Goal: Transaction & Acquisition: Purchase product/service

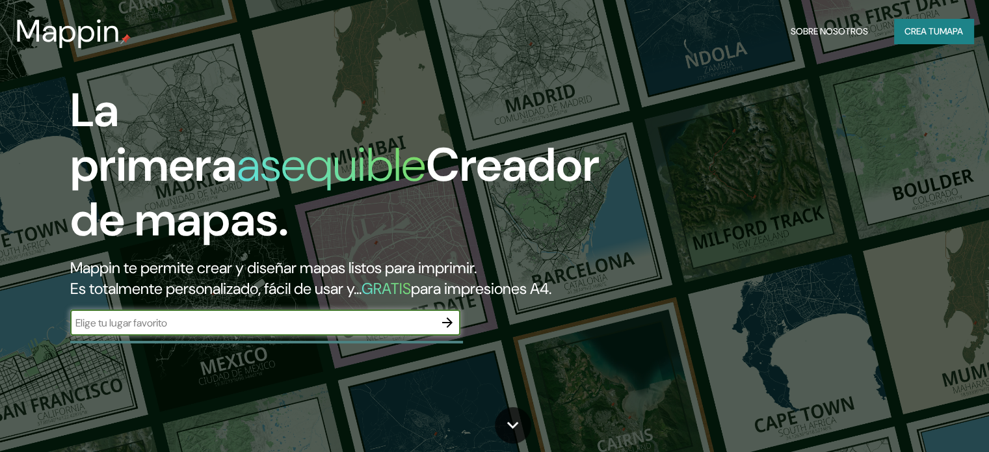
click at [442, 336] on button "button" at bounding box center [448, 323] width 26 height 26
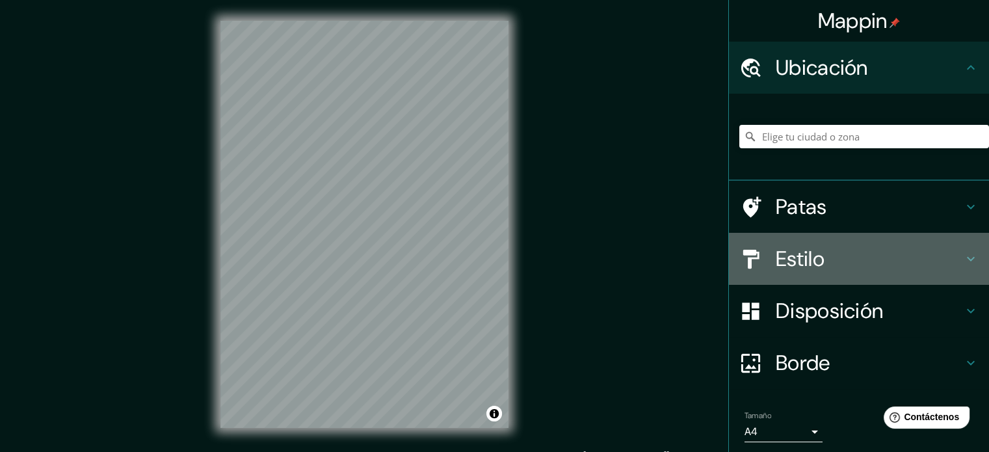
click at [939, 252] on h4 "Estilo" at bounding box center [869, 259] width 187 height 26
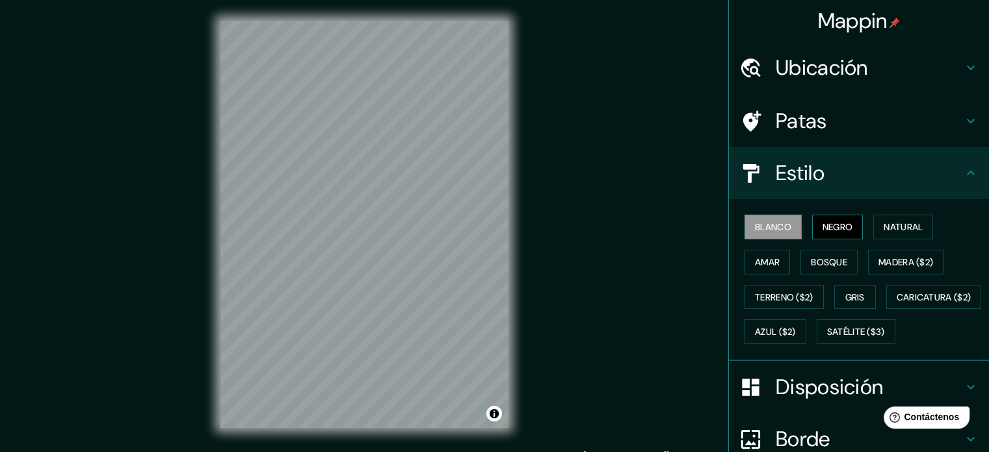
click at [840, 231] on font "Negro" at bounding box center [838, 227] width 31 height 12
click at [892, 220] on font "Natural" at bounding box center [903, 227] width 39 height 17
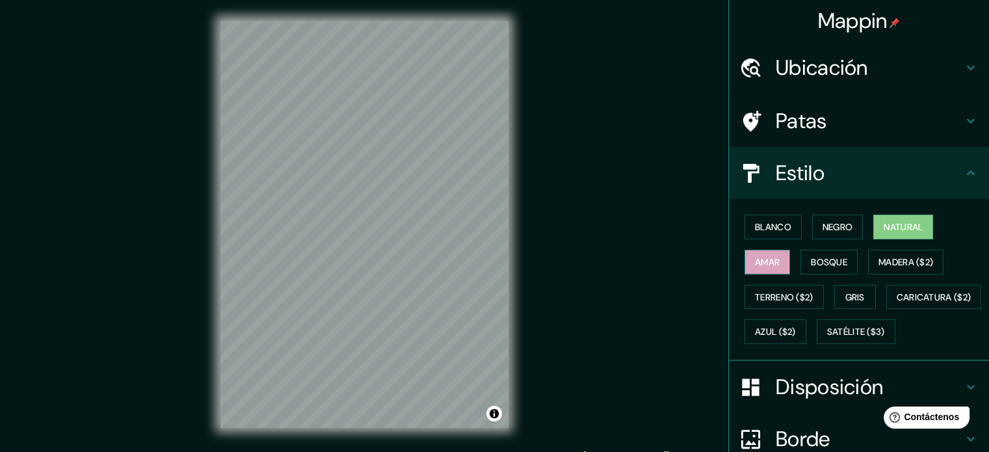
click at [781, 258] on button "Amar" at bounding box center [768, 262] width 46 height 25
click at [848, 64] on font "Ubicación" at bounding box center [822, 67] width 92 height 27
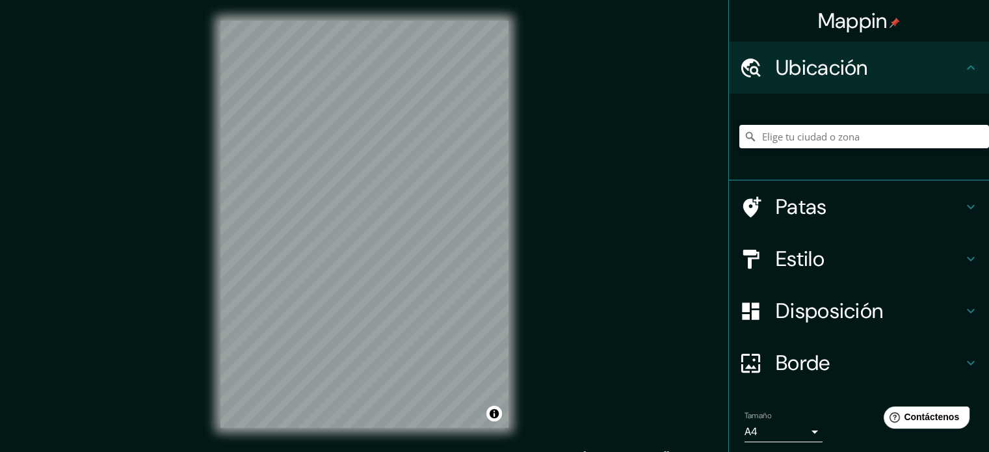
scroll to position [45, 0]
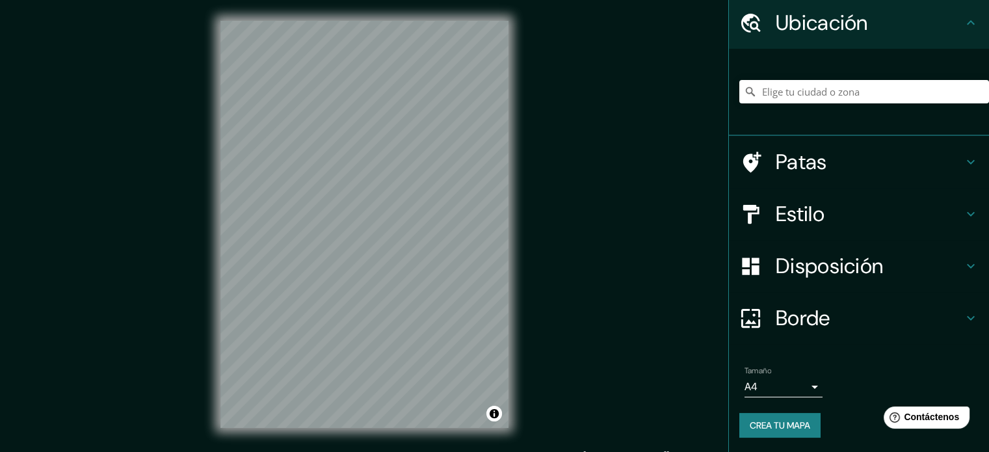
click at [807, 316] on font "Borde" at bounding box center [803, 317] width 55 height 27
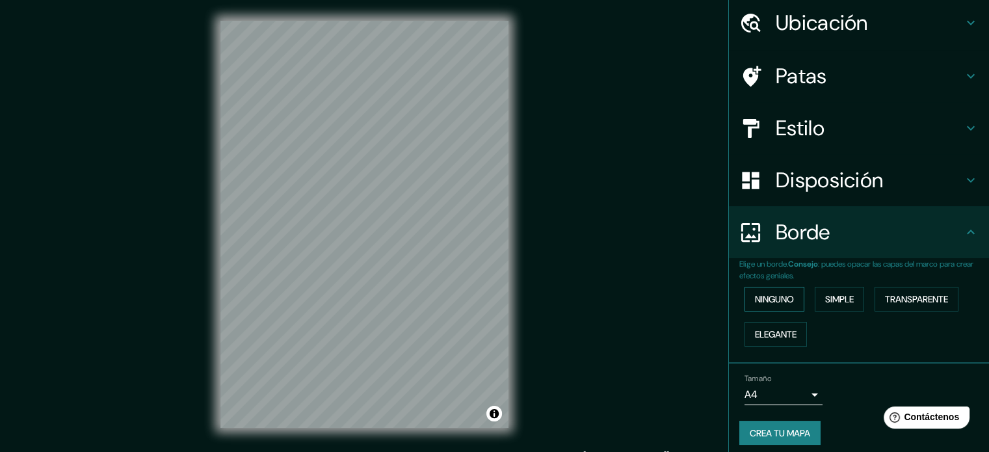
click at [786, 293] on font "Ninguno" at bounding box center [774, 299] width 39 height 12
click at [815, 292] on button "Simple" at bounding box center [839, 299] width 49 height 25
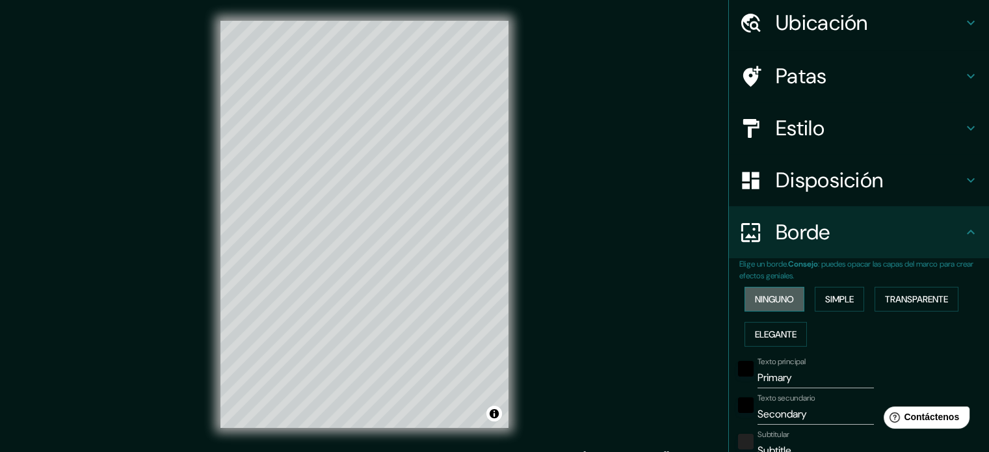
click at [787, 295] on button "Ninguno" at bounding box center [775, 299] width 60 height 25
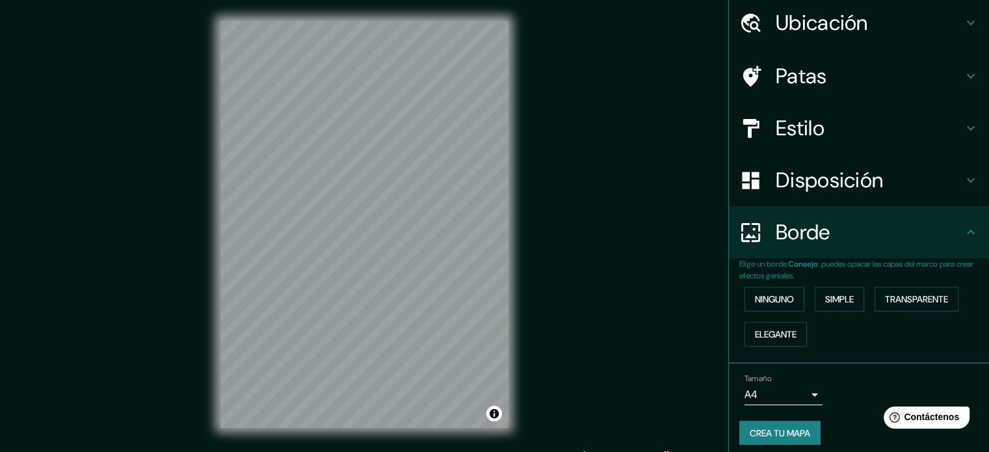
click at [778, 319] on div "Ninguno Simple Transparente Elegante" at bounding box center [865, 317] width 250 height 70
click at [778, 329] on font "Elegante" at bounding box center [776, 335] width 42 height 12
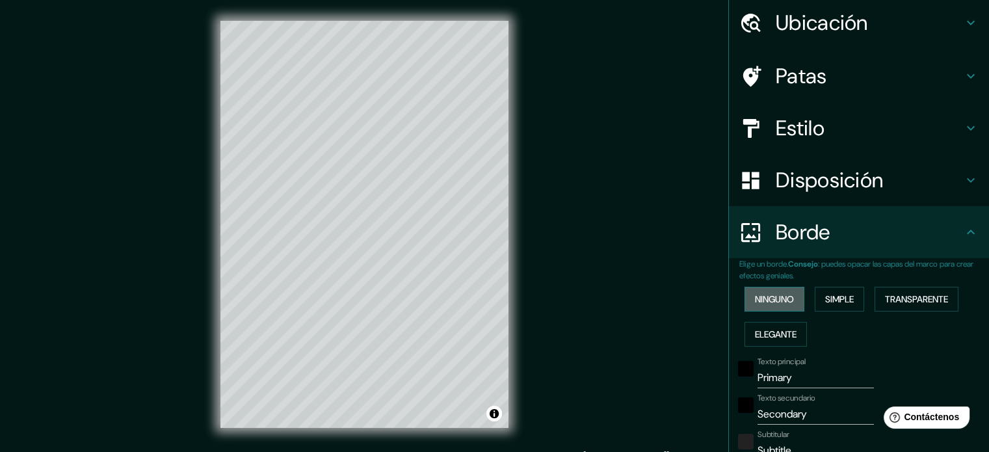
click at [778, 303] on font "Ninguno" at bounding box center [774, 299] width 39 height 12
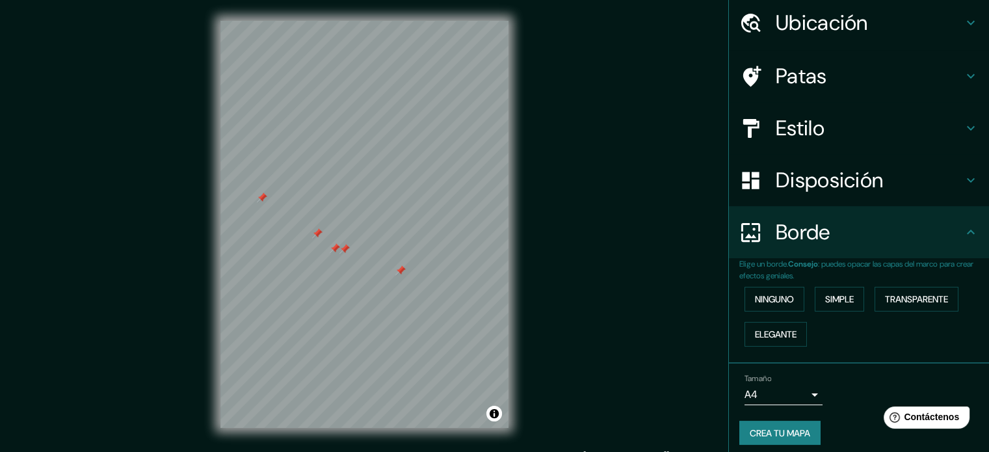
click at [403, 267] on div at bounding box center [401, 270] width 10 height 10
click at [435, 283] on div at bounding box center [434, 288] width 10 height 10
click at [830, 291] on font "Simple" at bounding box center [840, 299] width 29 height 17
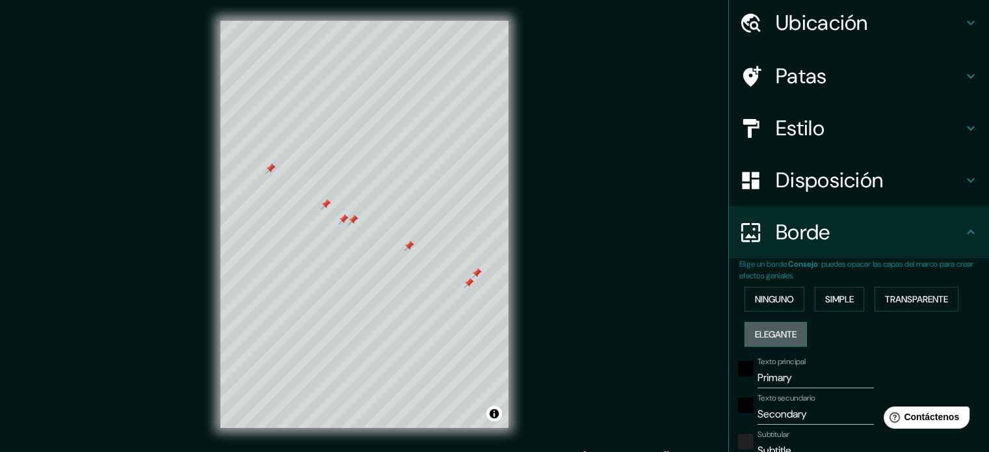
click at [779, 329] on font "Elegante" at bounding box center [776, 335] width 42 height 12
click at [826, 294] on font "Simple" at bounding box center [840, 299] width 29 height 12
click at [399, 352] on div at bounding box center [402, 353] width 10 height 10
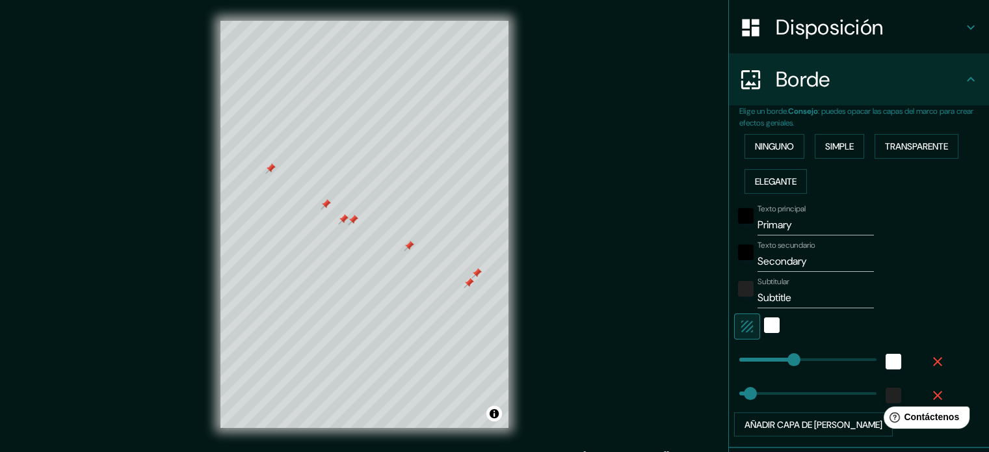
type input "35"
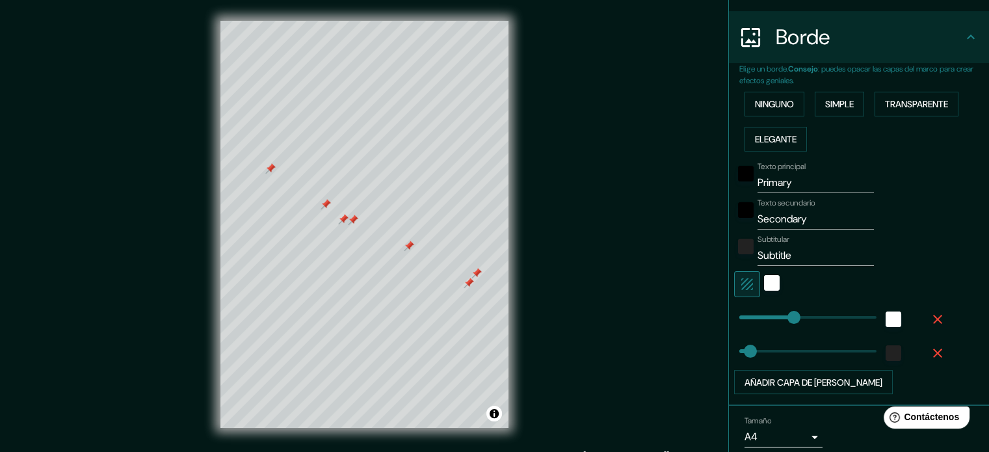
click at [787, 183] on input "Primary" at bounding box center [816, 182] width 116 height 21
type input "Primar"
type input "177"
type input "35"
type input "P"
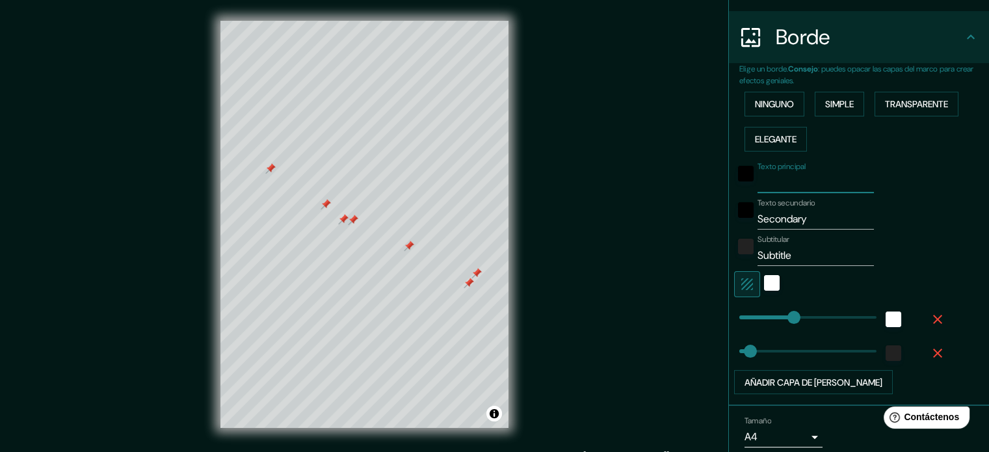
type input "177"
type input "35"
type input "P"
type input "177"
type input "35"
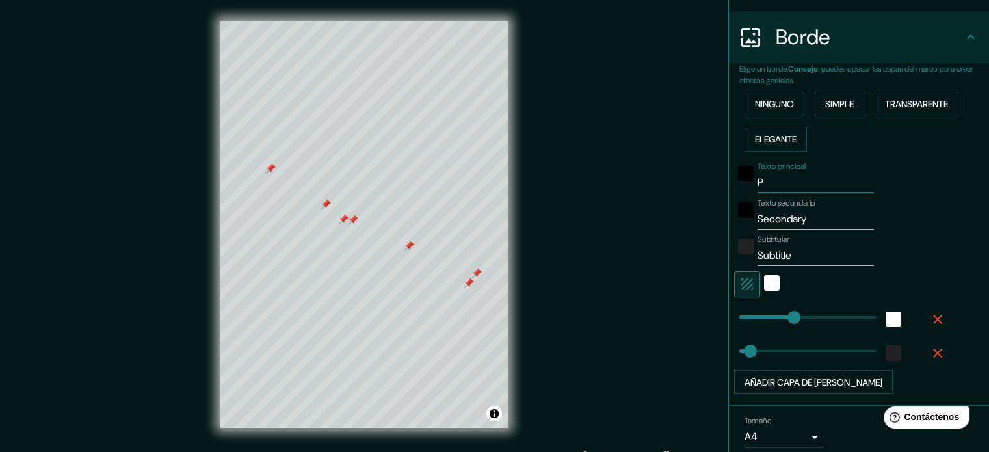
type input "Pa"
type input "177"
type input "35"
type input "Par"
type input "177"
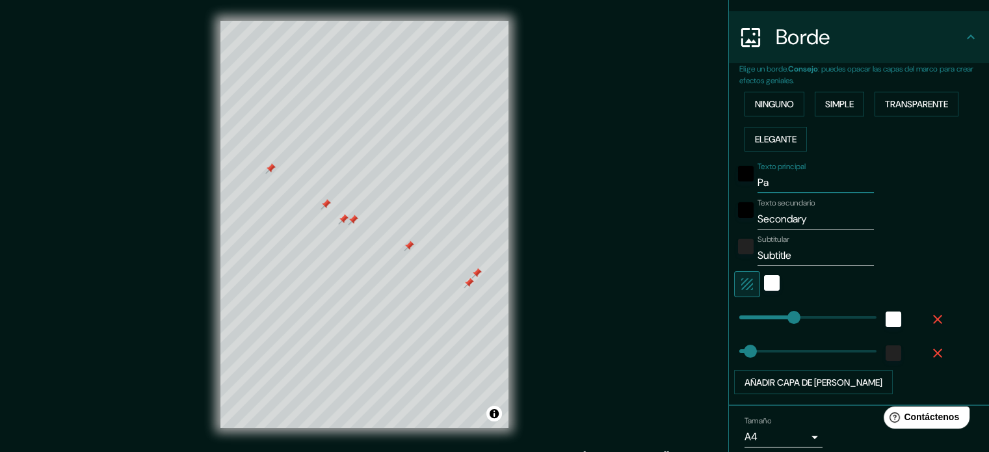
type input "35"
type input "Para"
type input "177"
type input "35"
type input "Parad"
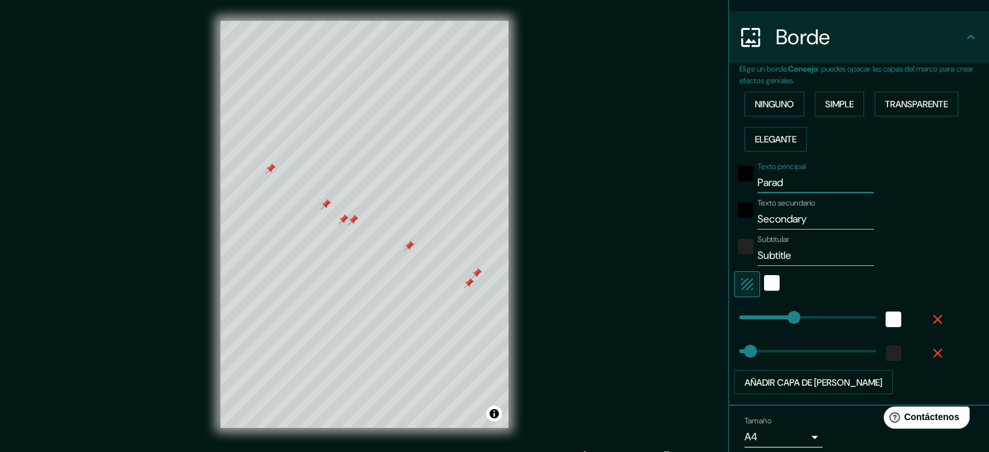
type input "177"
type input "35"
type input "Parada"
type input "177"
type input "35"
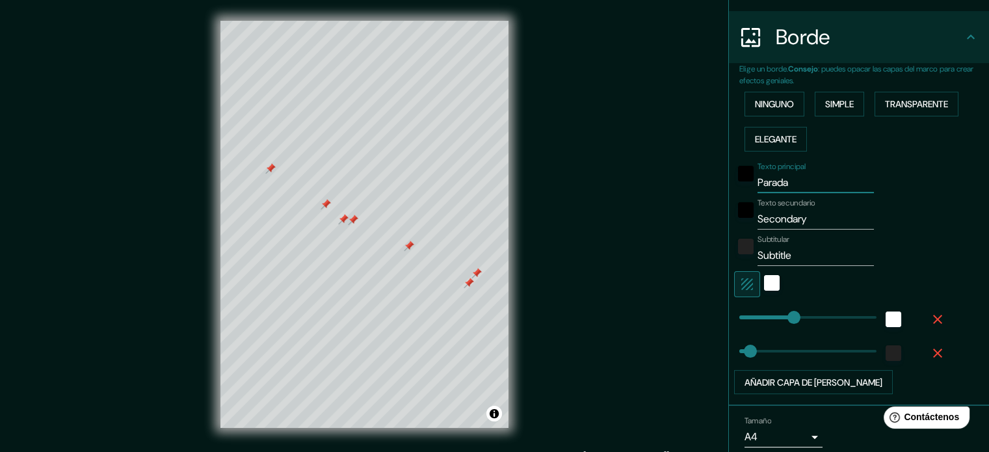
type input "Paradas"
type input "177"
type input "35"
type input "Paradas"
type input "177"
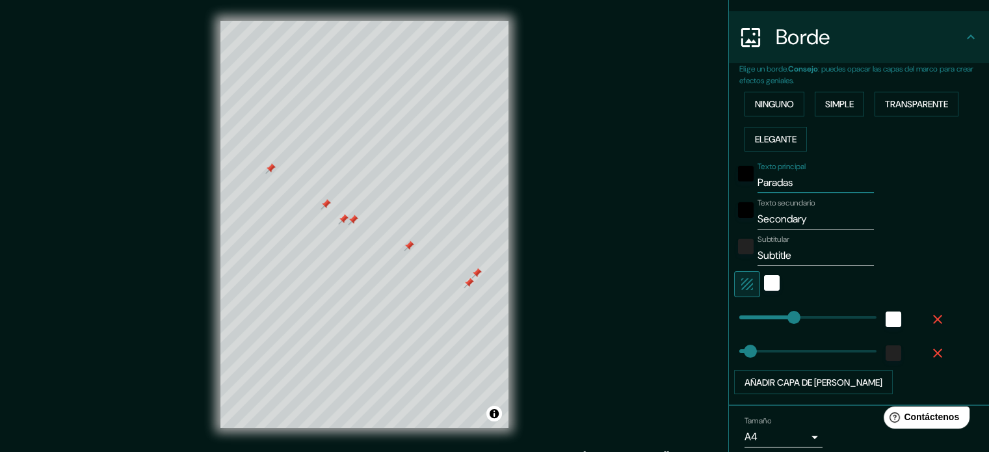
type input "35"
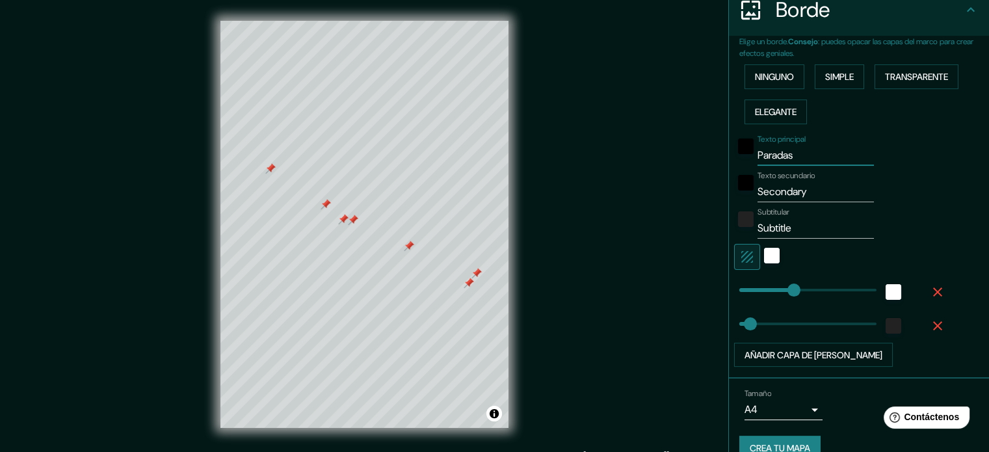
scroll to position [289, 0]
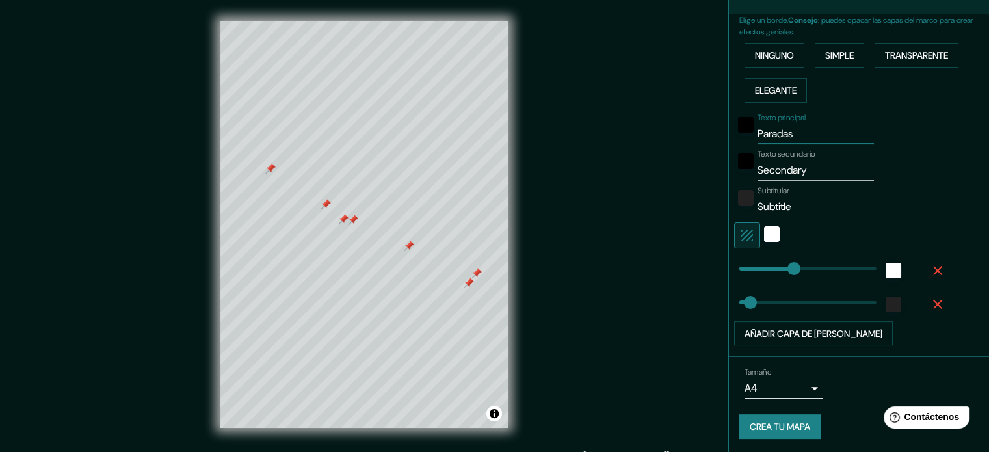
type input "Paradas"
click at [376, 389] on div at bounding box center [374, 389] width 10 height 10
type input "177"
click at [806, 167] on input "Secondary" at bounding box center [816, 170] width 116 height 21
type input "Secondar"
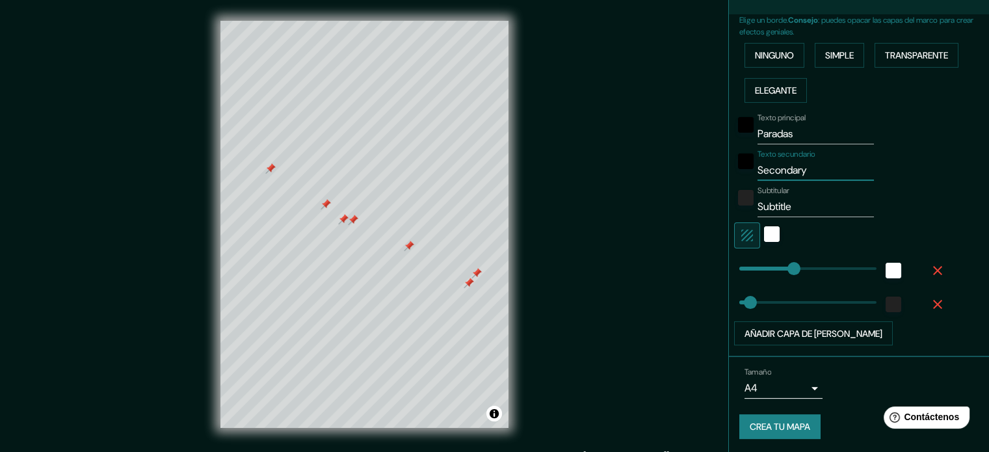
type input "177"
type input "35"
type input "S"
type input "177"
type input "35"
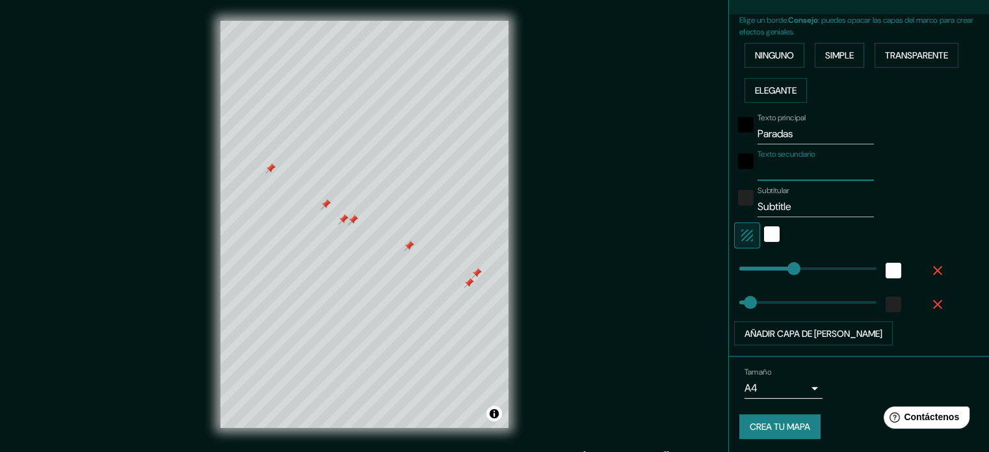
type input "d"
type input "177"
type input "35"
type input "de"
type input "177"
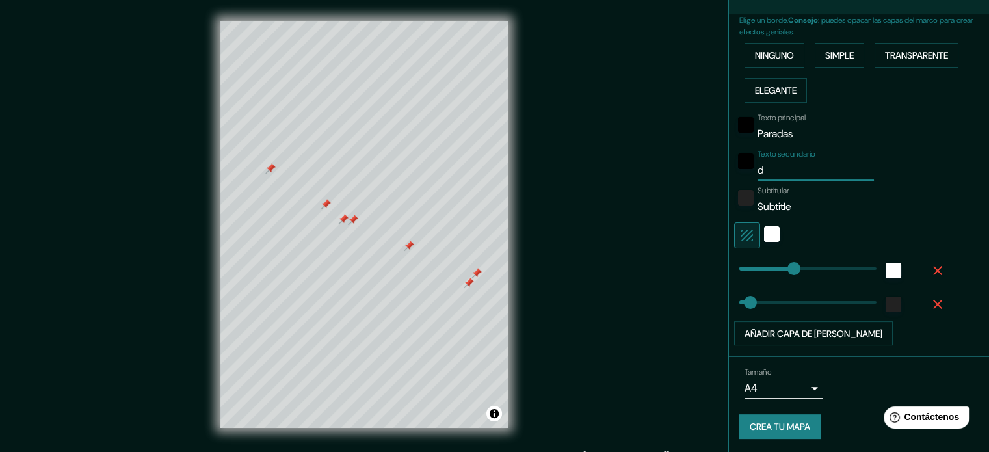
type input "35"
type input "de"
type input "177"
type input "35"
type input "de b"
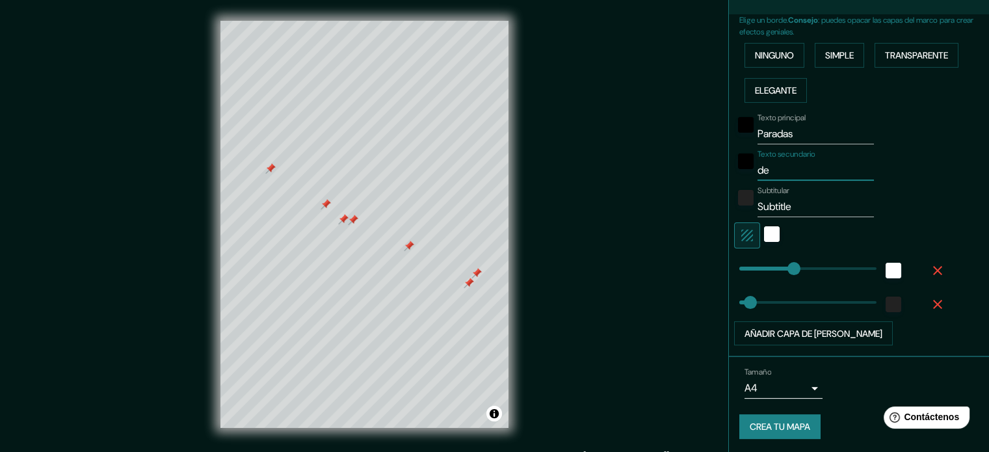
type input "177"
type input "35"
type input "de bu"
type input "177"
type input "35"
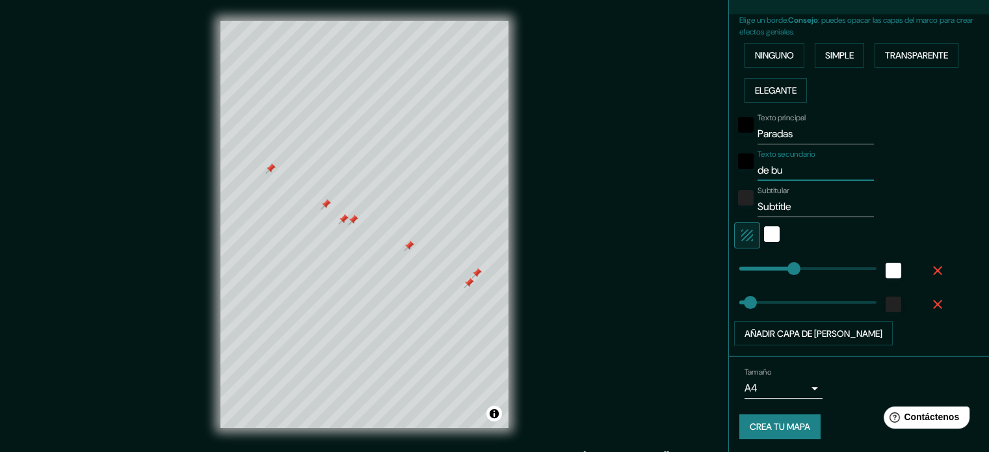
type input "de bus"
type input "177"
type input "35"
type input "[PERSON_NAME]"
type input "177"
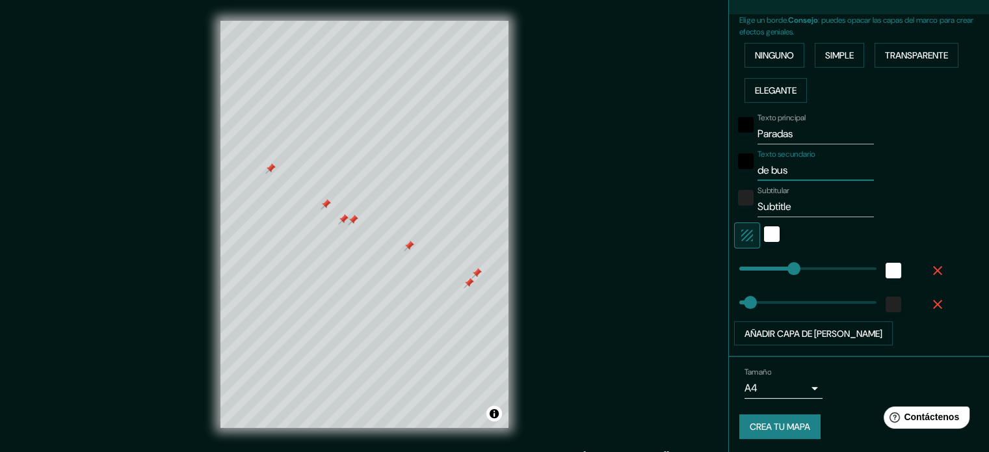
type input "35"
type input "de buses"
type input "177"
type input "35"
type input "de buses."
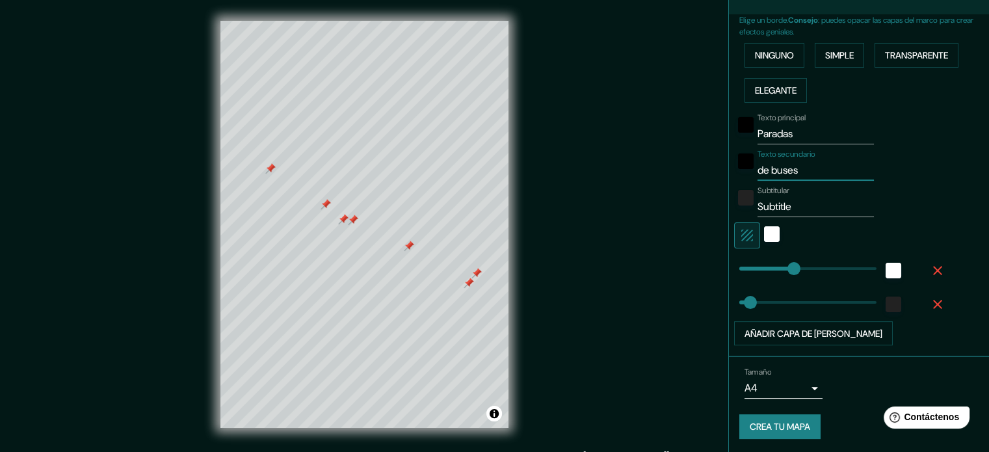
type input "177"
type input "35"
type input "de buses."
click at [372, 402] on div at bounding box center [372, 402] width 10 height 10
type input "35"
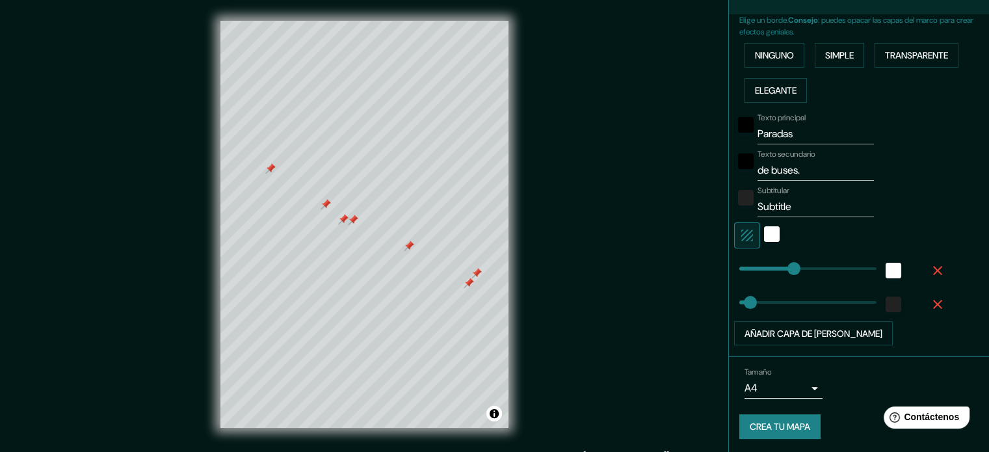
type input "177"
click at [792, 210] on input "Subtitle" at bounding box center [816, 206] width 116 height 21
type input "Subtitl"
type input "177"
type input "35"
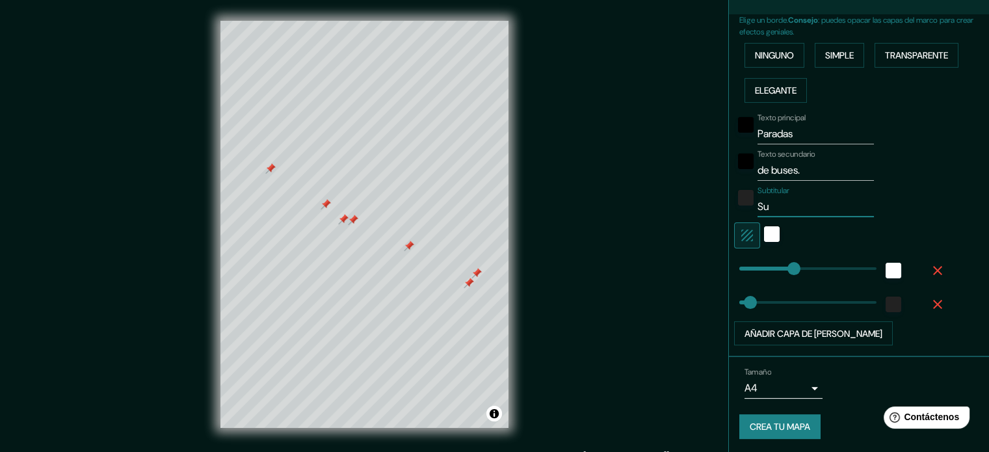
type input "S"
type input "177"
type input "35"
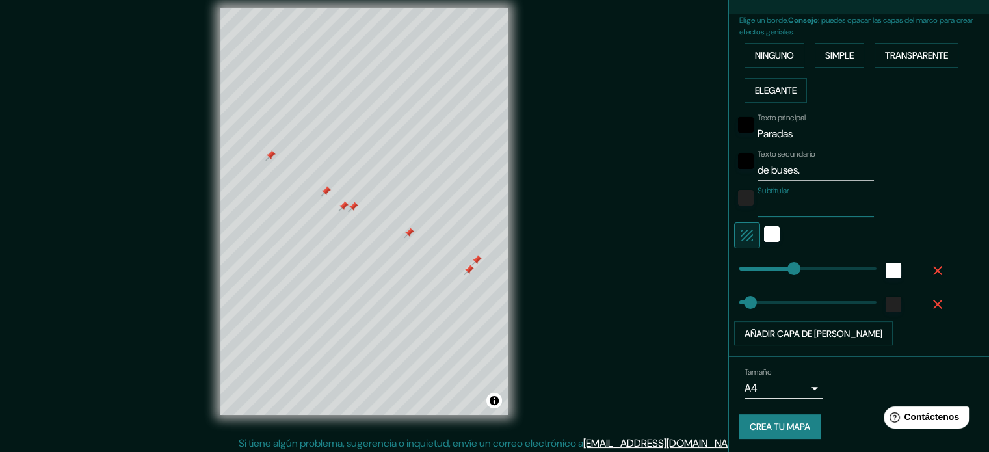
scroll to position [17, 0]
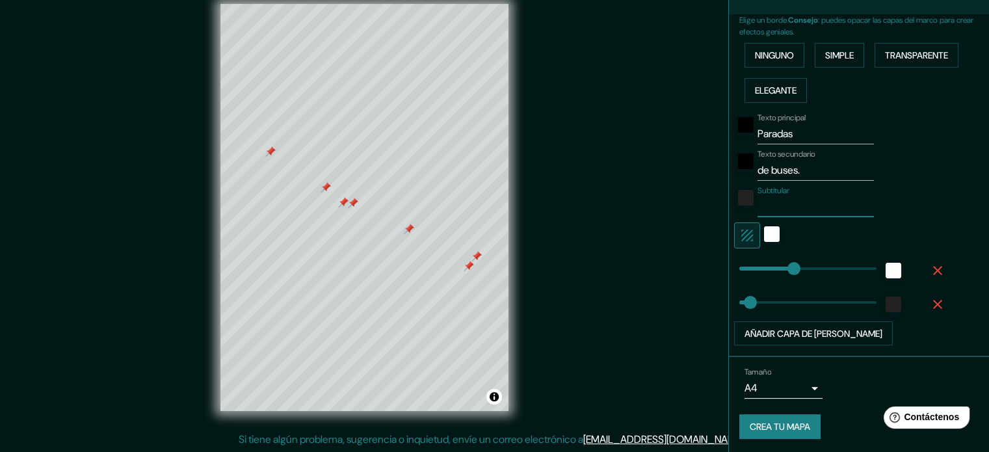
click at [796, 423] on font "Crea tu mapa" at bounding box center [780, 428] width 60 height 12
drag, startPoint x: 494, startPoint y: 397, endPoint x: 536, endPoint y: 403, distance: 42.7
click at [536, 403] on div "Mappin Ubicación Patas Estilo Disposición Borde Elige un borde. Consejo : puede…" at bounding box center [494, 218] width 989 height 470
click at [538, 362] on div "Mappin Ubicación Patas Estilo Disposición Borde Elige un borde. Consejo : puede…" at bounding box center [494, 218] width 989 height 470
